Goal: Submit feedback/report problem: Submit feedback/report problem

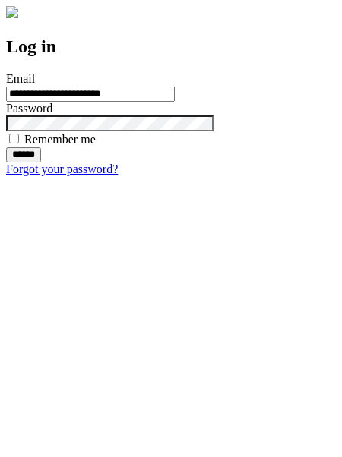
type input "**********"
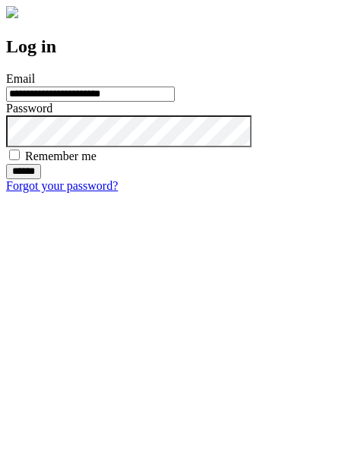
click at [41, 179] on input "******" at bounding box center [23, 171] width 35 height 15
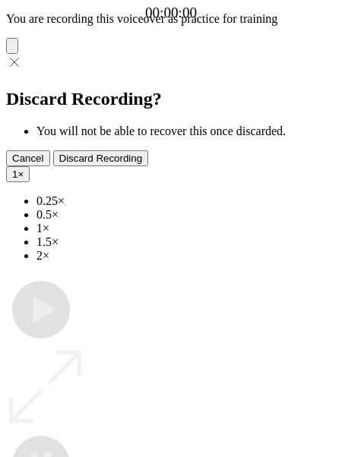
type input "**********"
